Goal: Find specific page/section: Find specific page/section

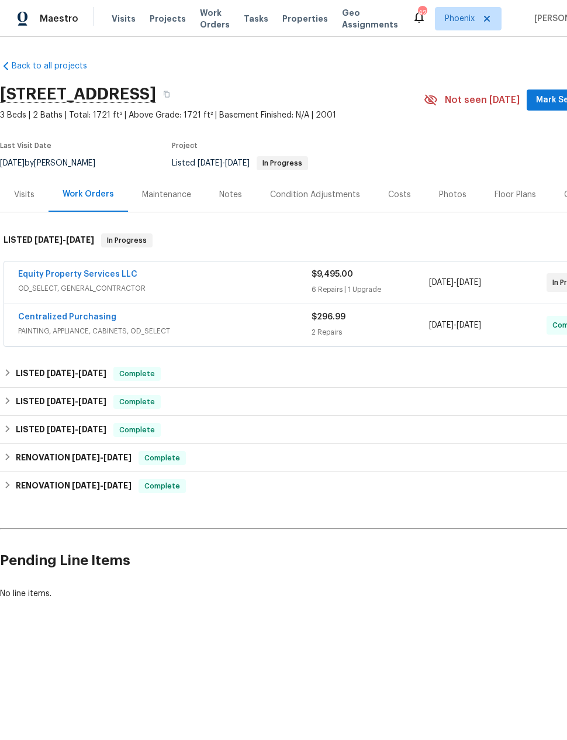
click at [236, 193] on div "Notes" at bounding box center [230, 195] width 23 height 12
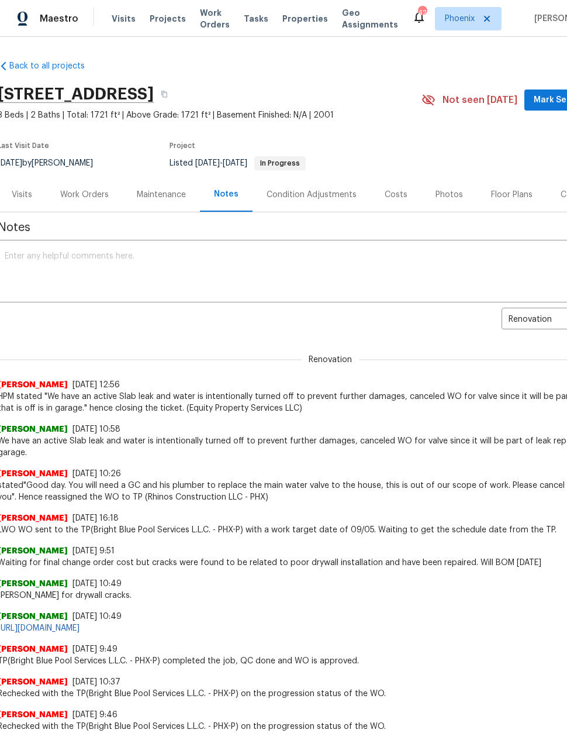
scroll to position [0, 2]
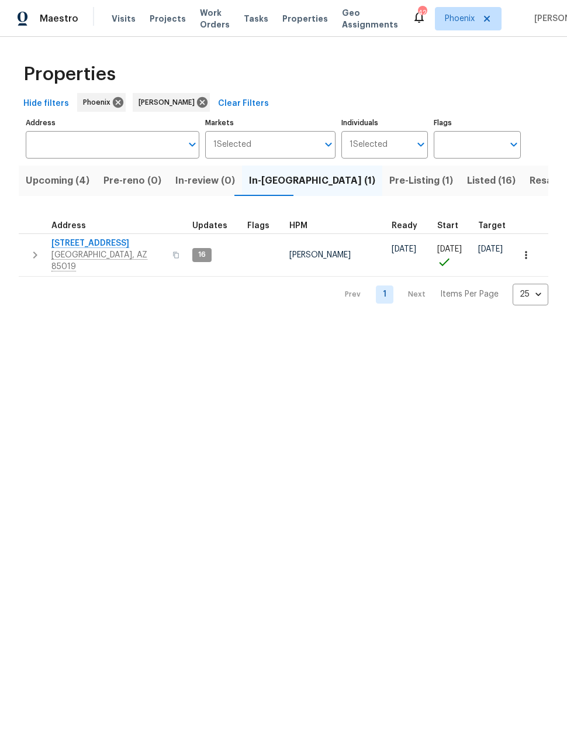
click at [389, 180] on span "Pre-Listing (1)" at bounding box center [421, 180] width 64 height 16
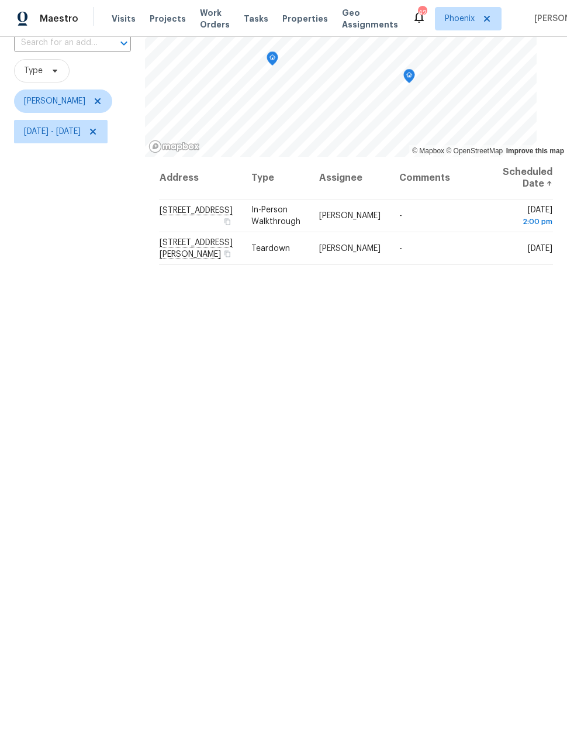
scroll to position [90, 0]
